Goal: Task Accomplishment & Management: Manage account settings

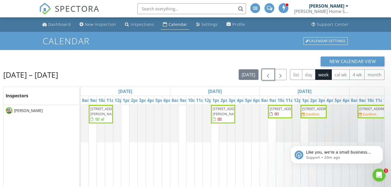
click at [264, 75] on button "button" at bounding box center [268, 74] width 13 height 11
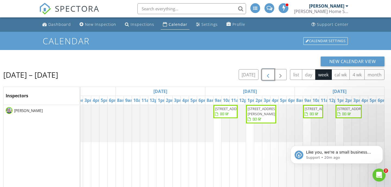
click at [262, 113] on span "4932 Democrat Dr , Broomfield 80023" at bounding box center [263, 111] width 30 height 10
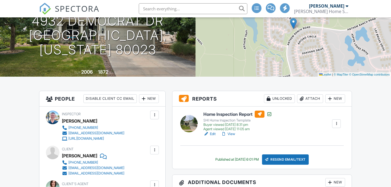
scroll to position [73, 0]
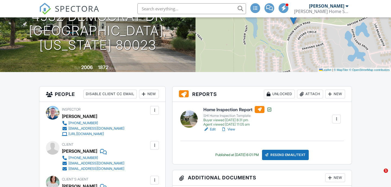
click at [226, 129] on div at bounding box center [223, 129] width 5 height 5
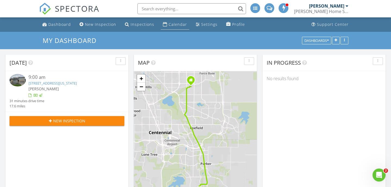
click at [180, 24] on div "Calendar" at bounding box center [178, 24] width 18 height 5
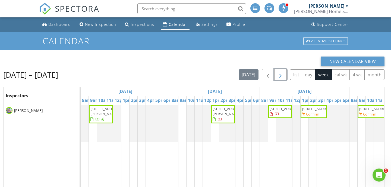
click at [281, 74] on span "button" at bounding box center [280, 74] width 7 height 7
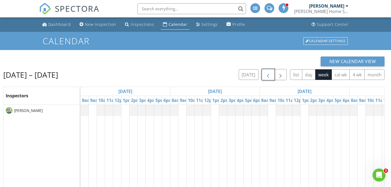
click at [268, 74] on span "button" at bounding box center [268, 74] width 7 height 7
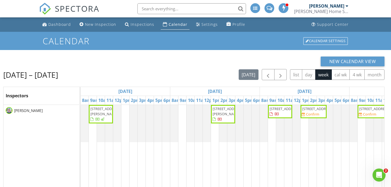
click at [144, 51] on div "New Calendar View Aug 27 – Sep 2, 2025 today list day week cal wk 4 wk month In…" at bounding box center [195, 154] width 391 height 209
